Goal: Information Seeking & Learning: Learn about a topic

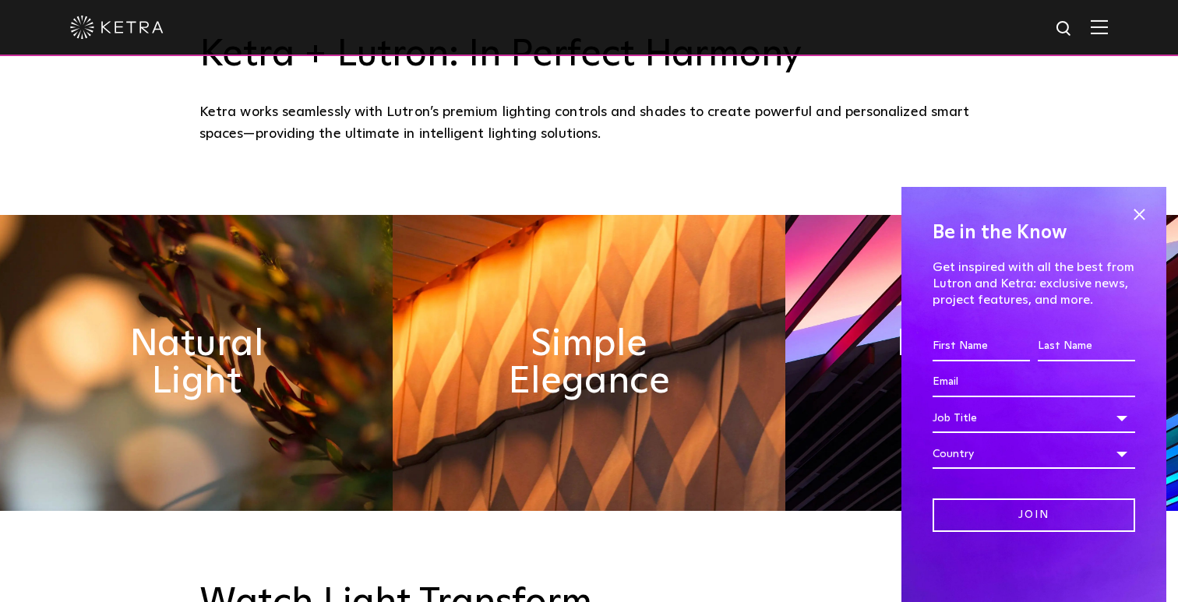
scroll to position [761, 0]
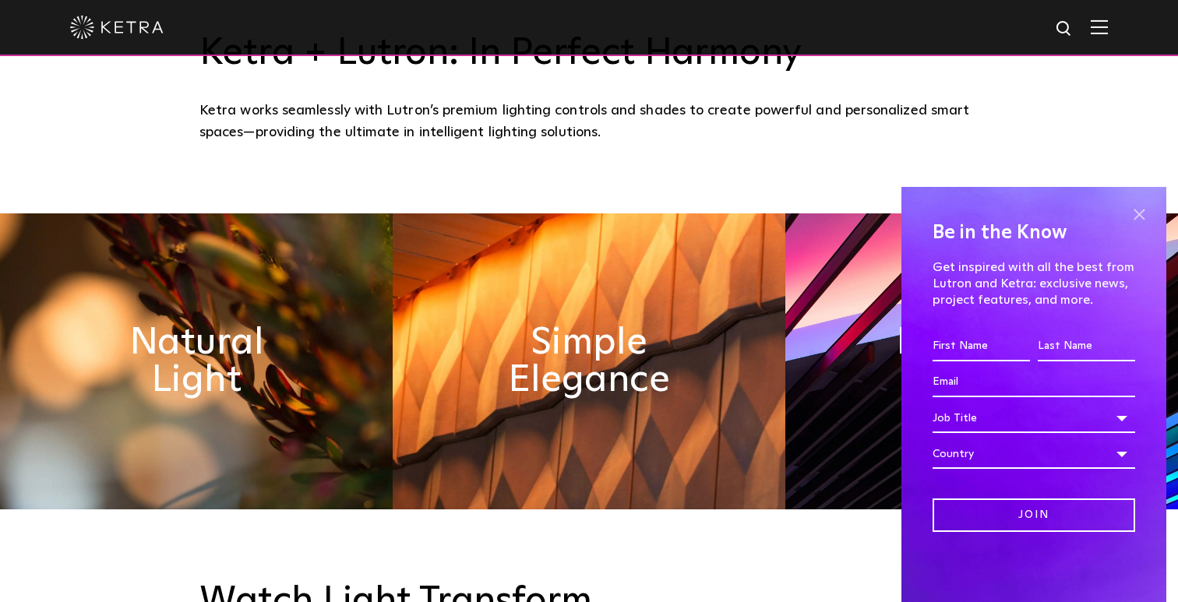
click at [1136, 215] on span at bounding box center [1138, 214] width 23 height 23
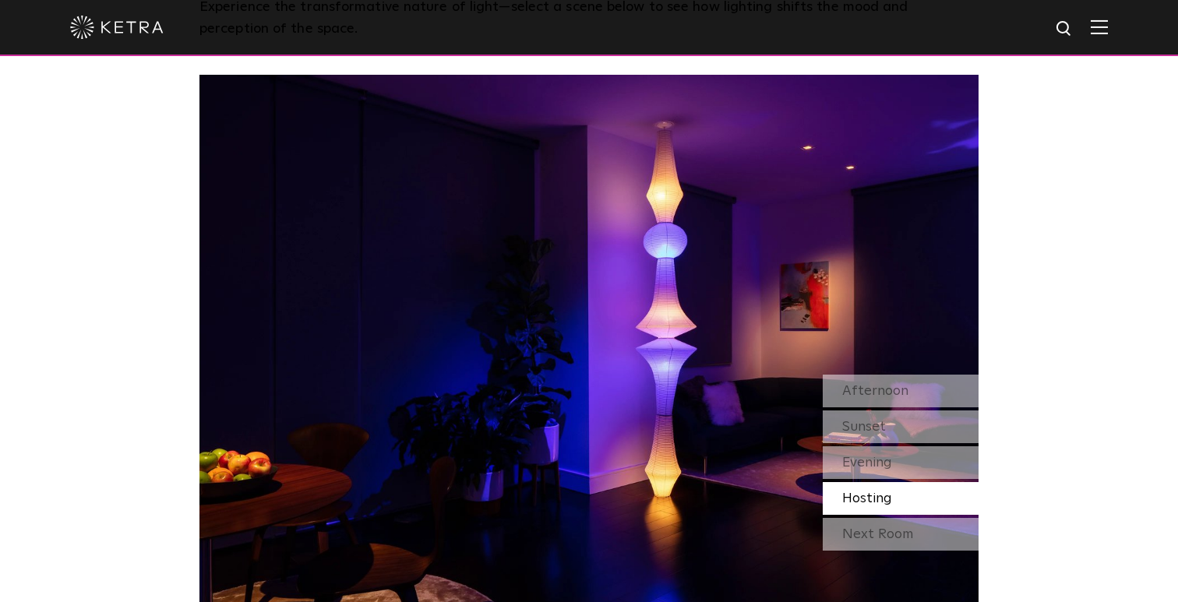
scroll to position [1443, 0]
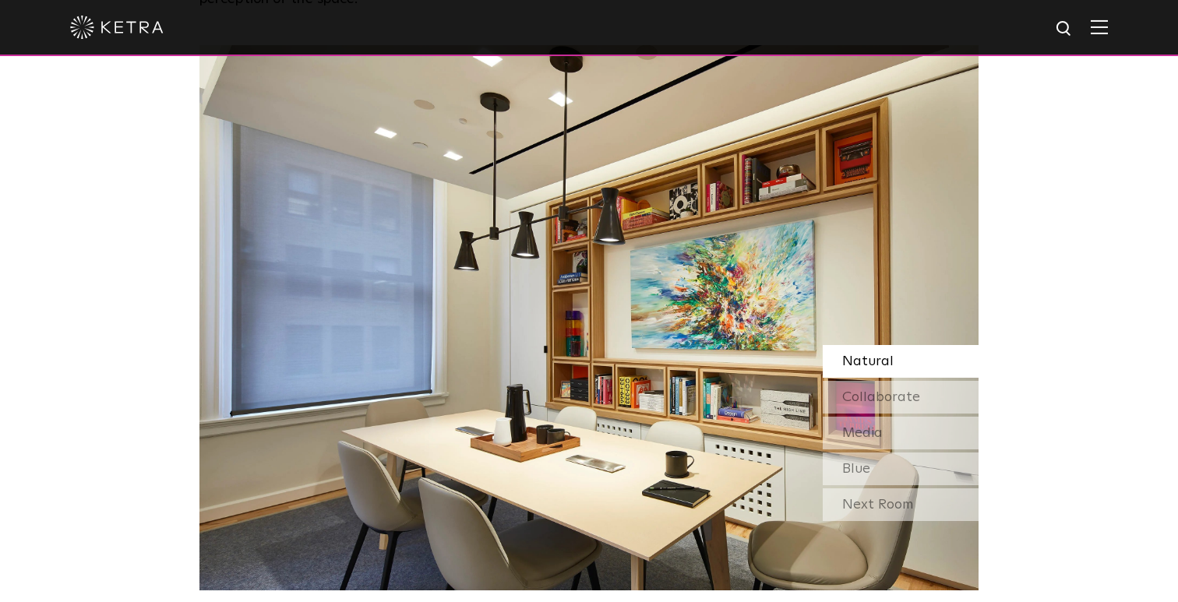
click at [1091, 36] on div at bounding box center [588, 27] width 1037 height 55
click at [1096, 30] on img at bounding box center [1098, 26] width 17 height 15
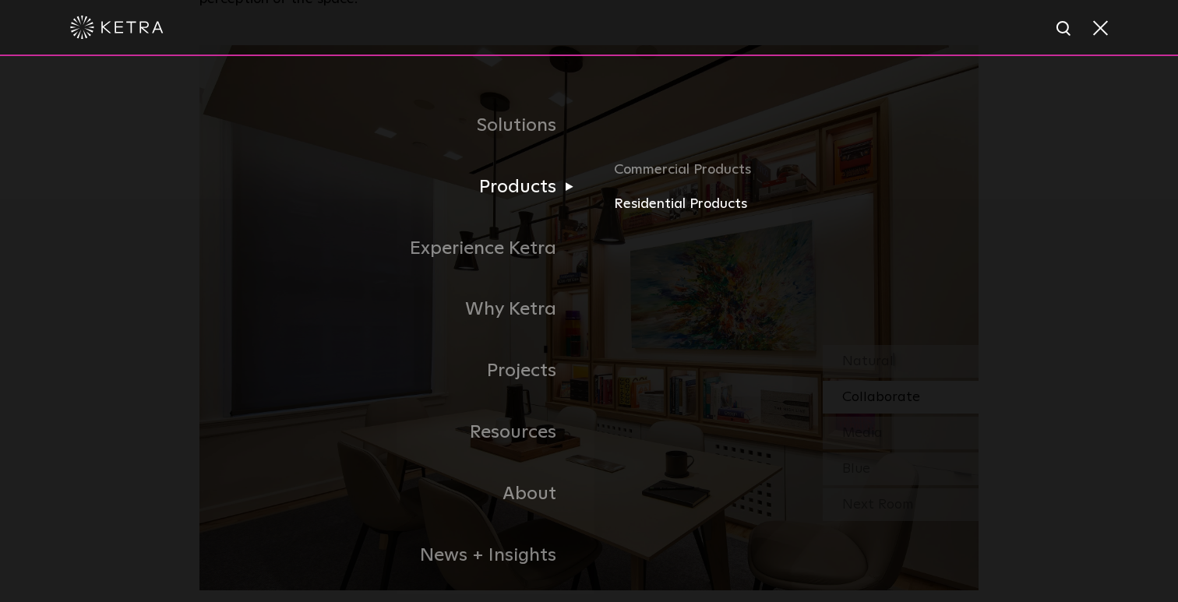
click at [675, 199] on link "Residential Products" at bounding box center [796, 204] width 365 height 23
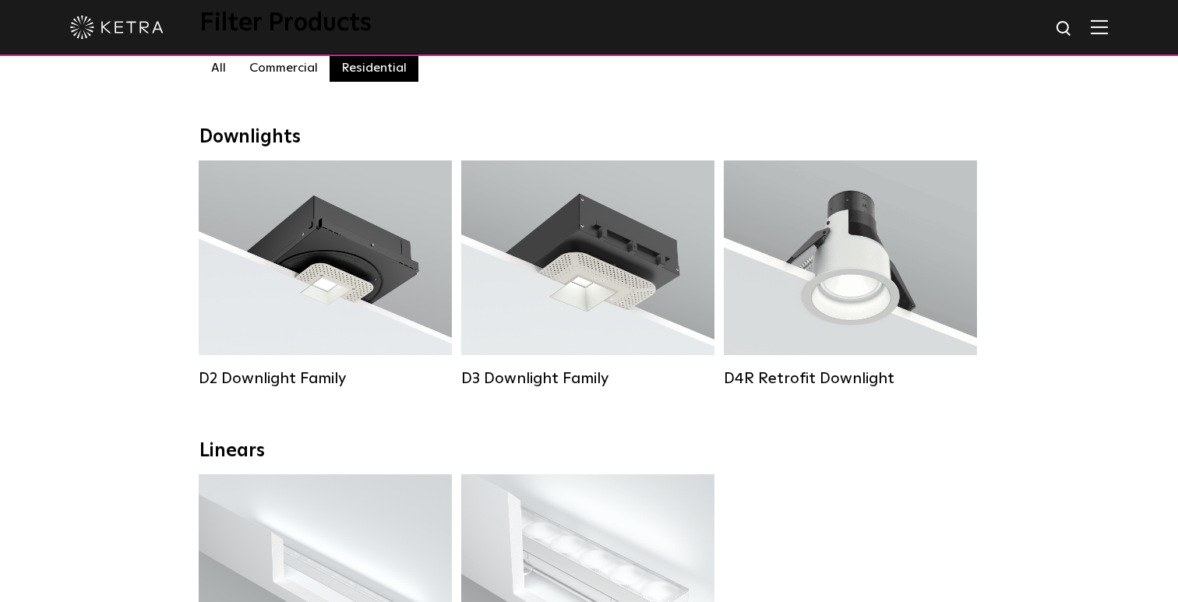
scroll to position [328, 0]
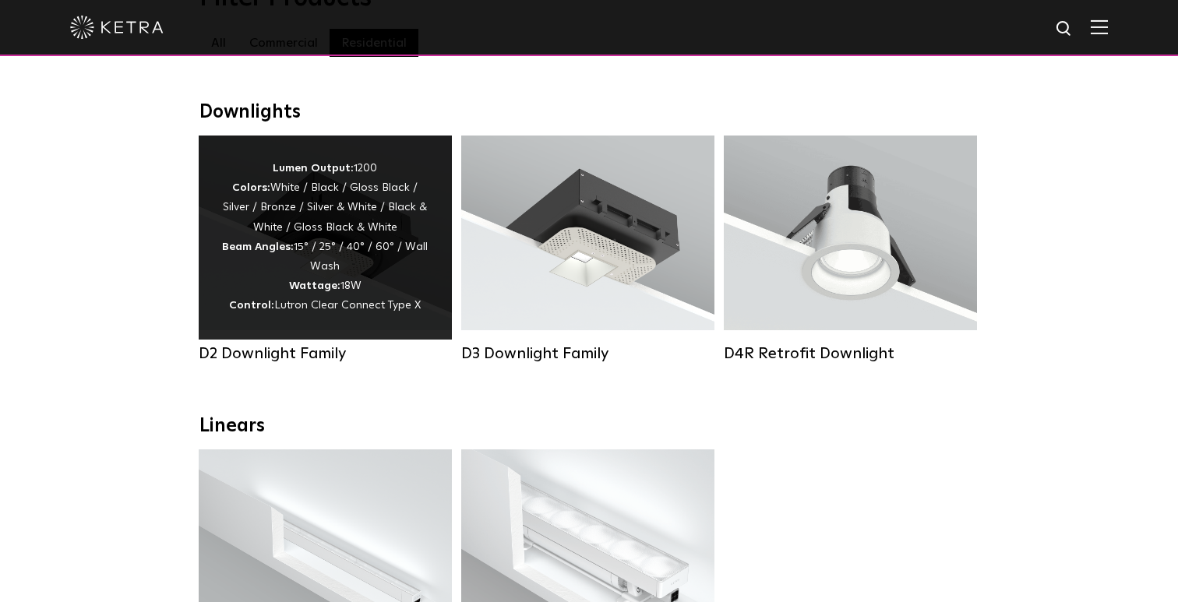
click at [363, 193] on div "Lumen Output: 1200 Colors: White / Black / Gloss Black / Silver / Bronze / Silv…" at bounding box center [325, 237] width 206 height 157
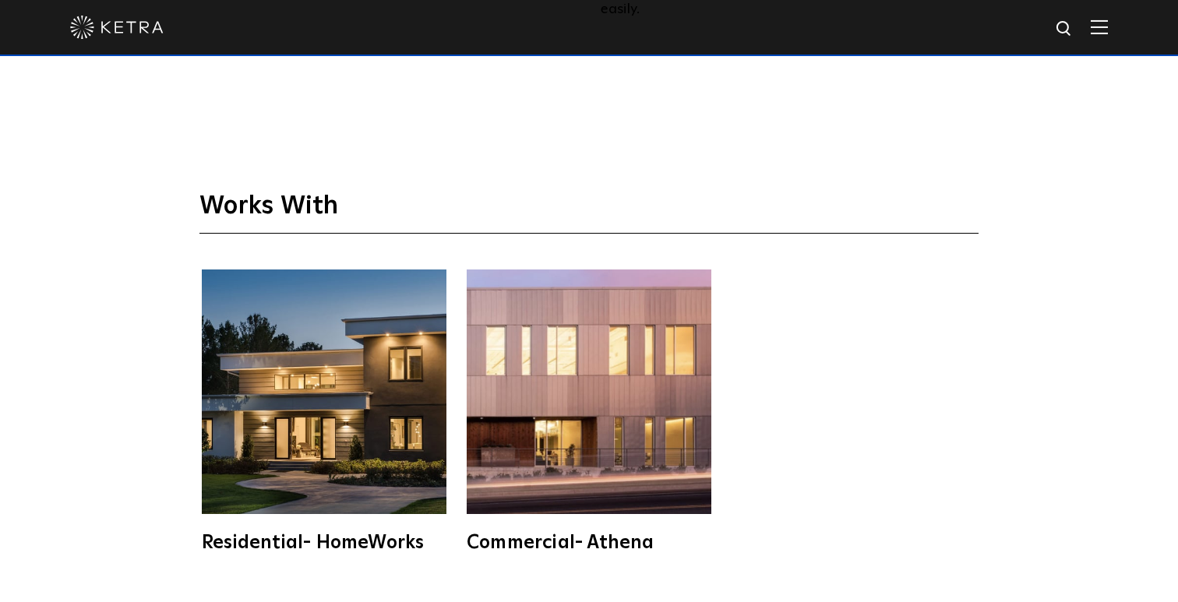
scroll to position [3806, 0]
